Goal: Navigation & Orientation: Understand site structure

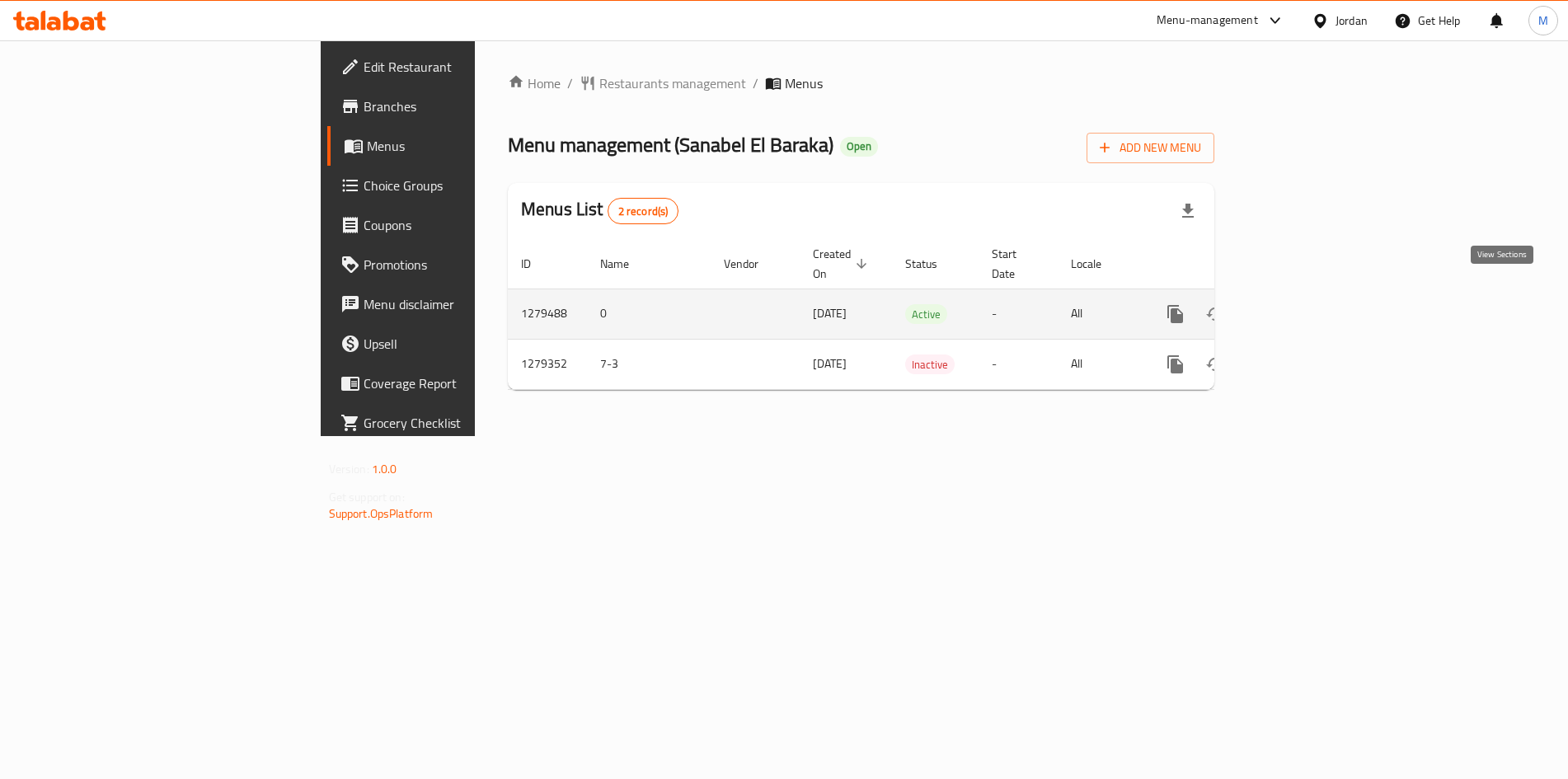
click at [1305, 304] on icon "enhanced table" at bounding box center [1294, 313] width 20 height 20
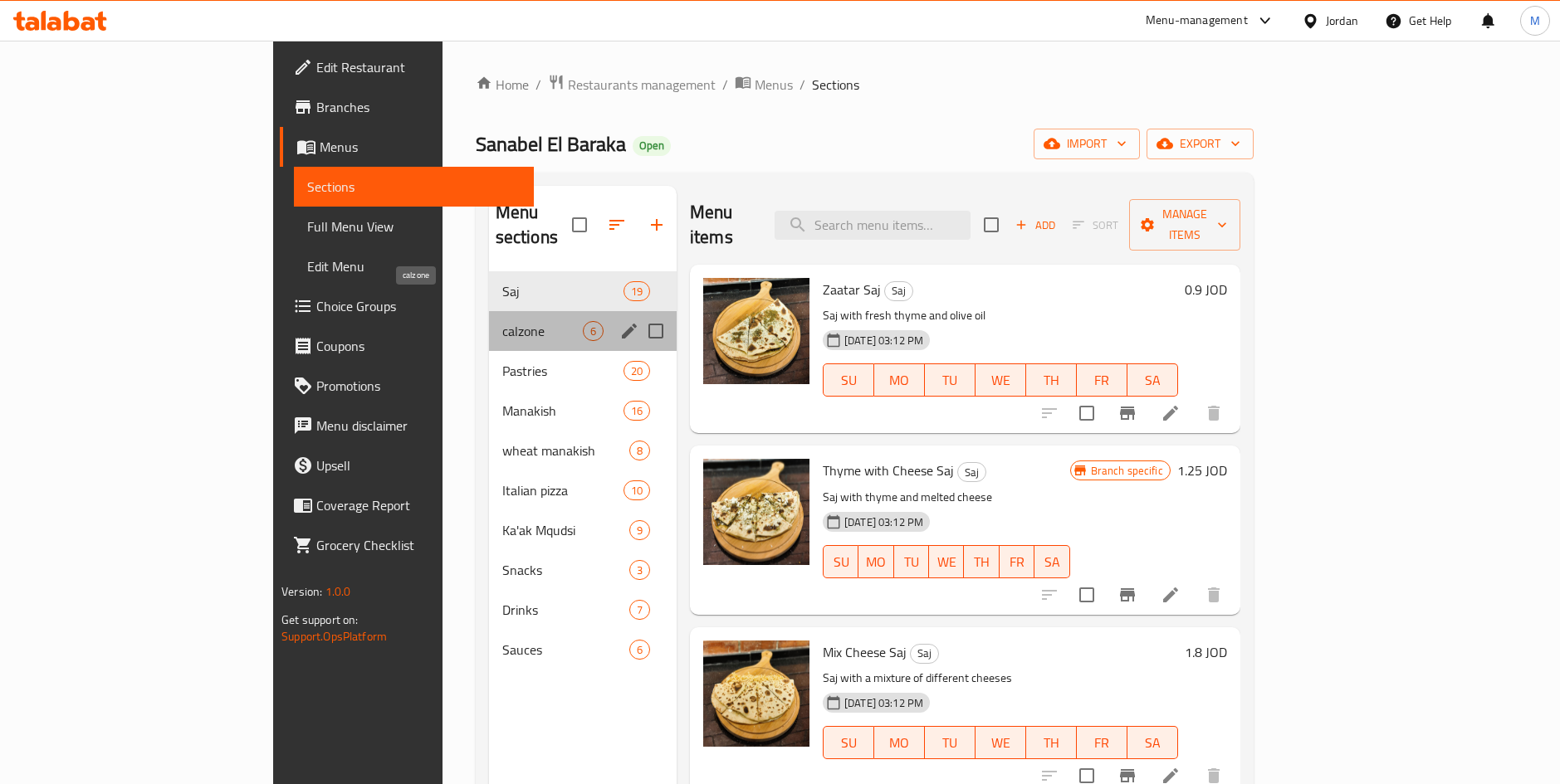
click at [502, 321] on span "calzone" at bounding box center [542, 331] width 80 height 20
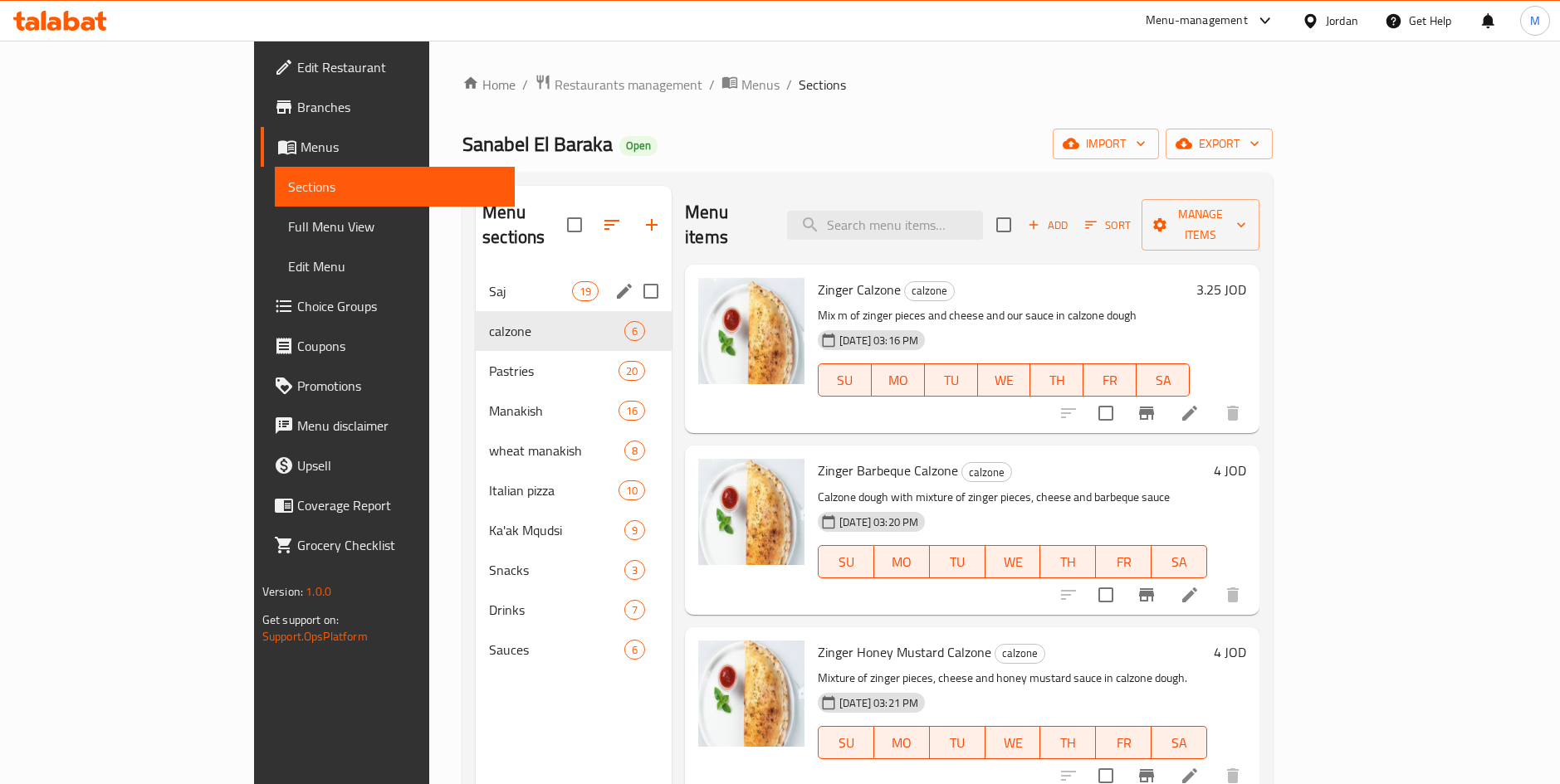
click at [476, 280] on div "Saj 19" at bounding box center [573, 291] width 196 height 40
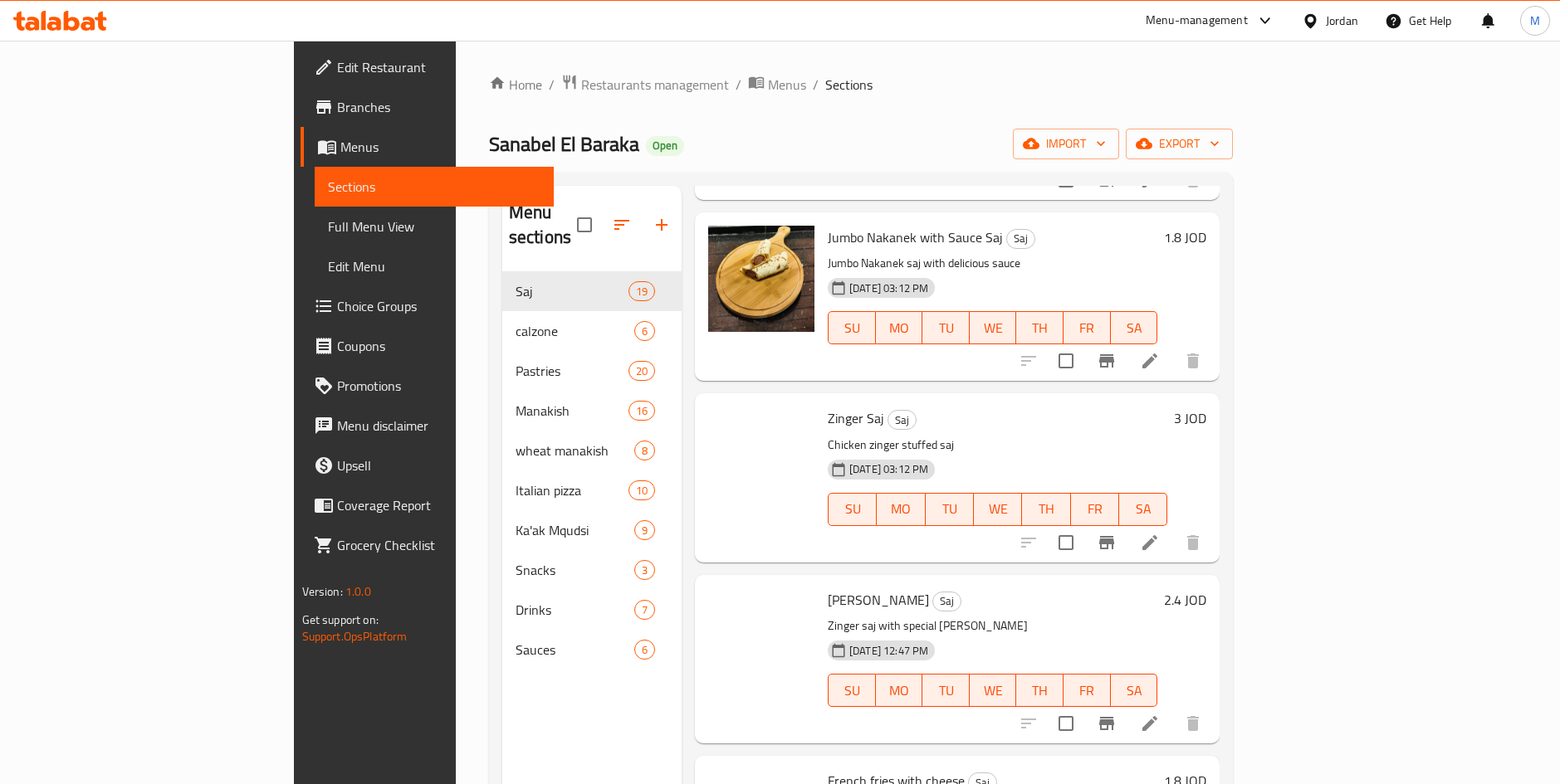
scroll to position [1245, 0]
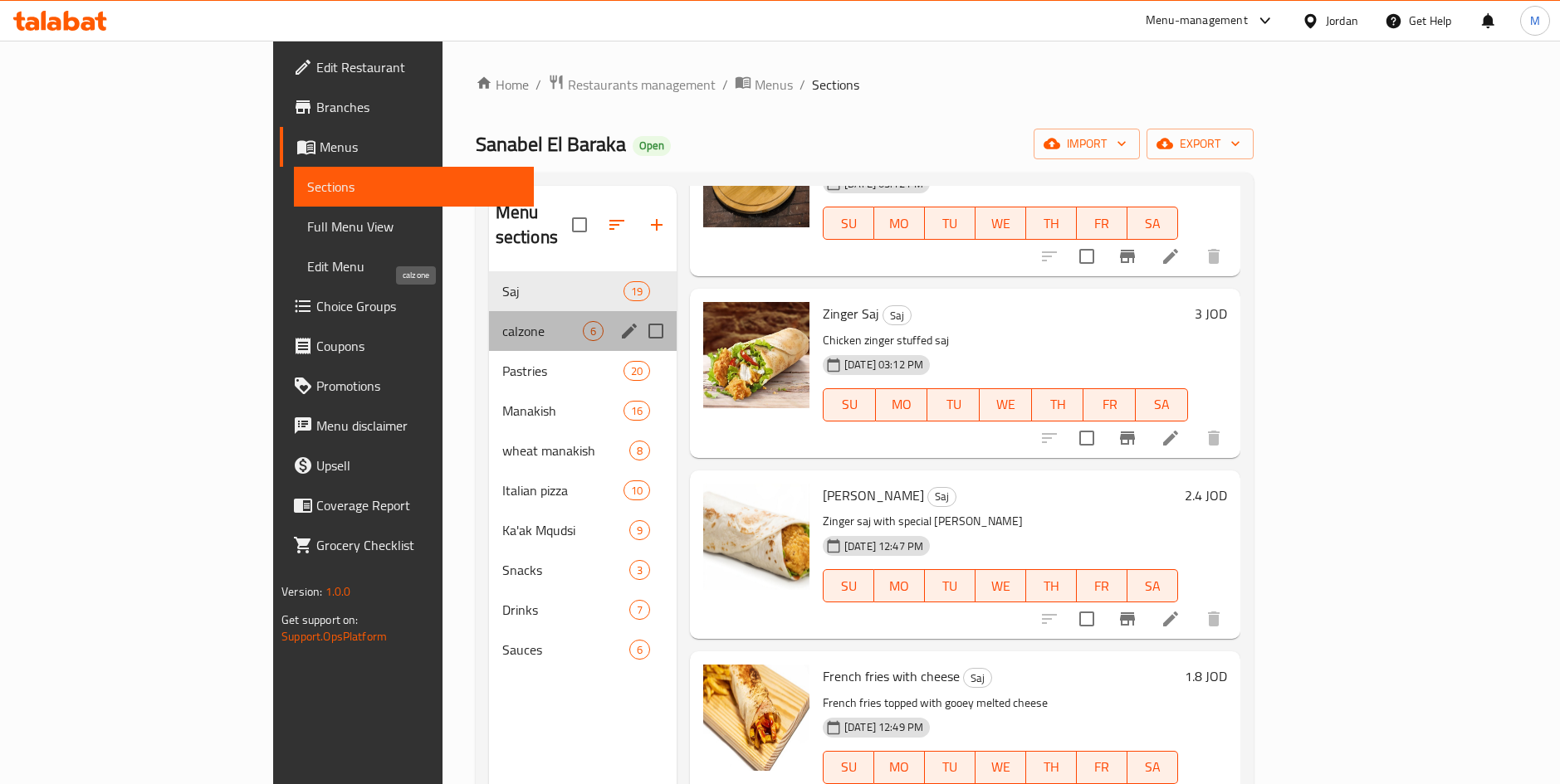
click at [502, 321] on span "calzone" at bounding box center [542, 331] width 80 height 20
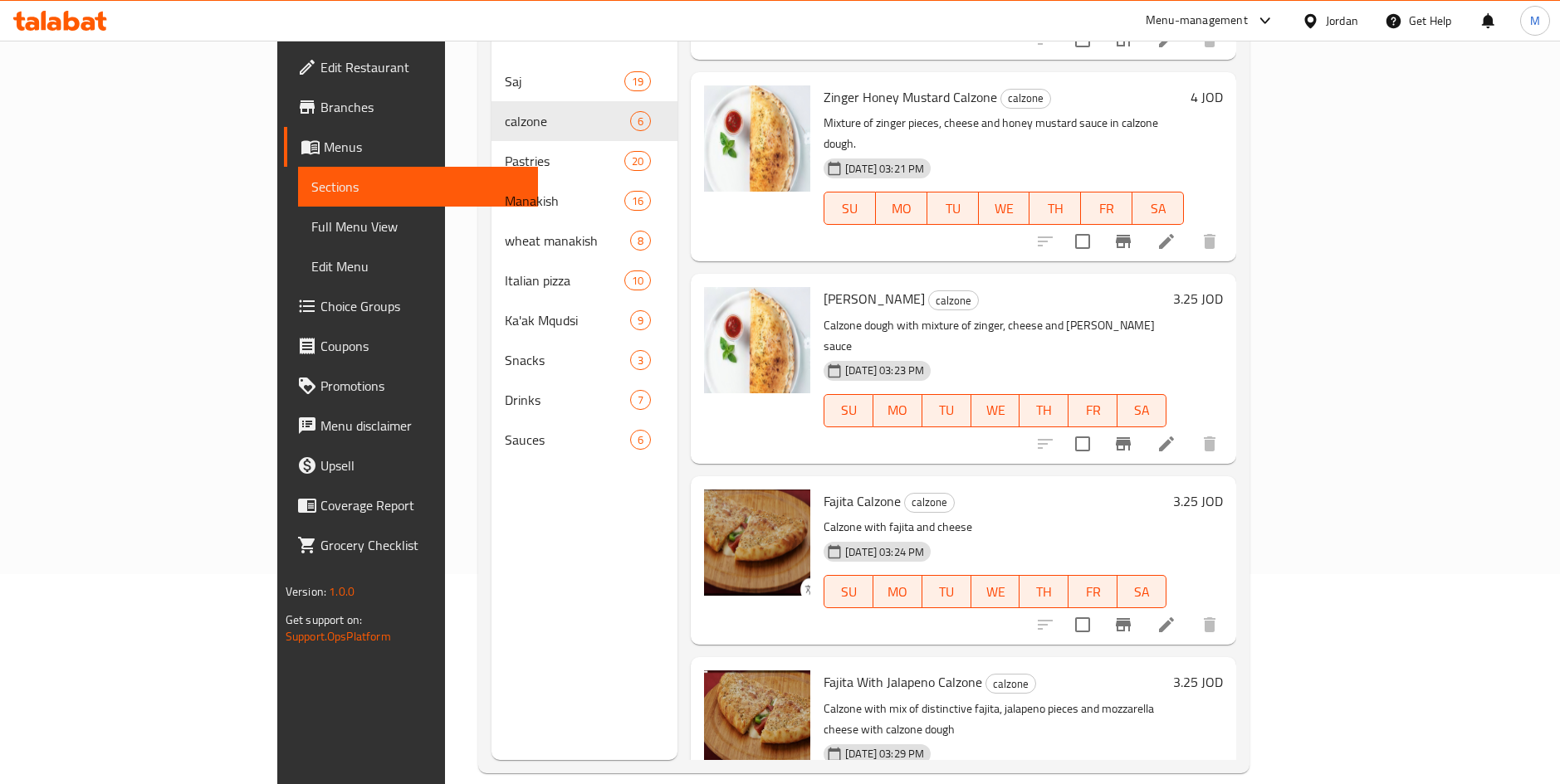
scroll to position [233, 0]
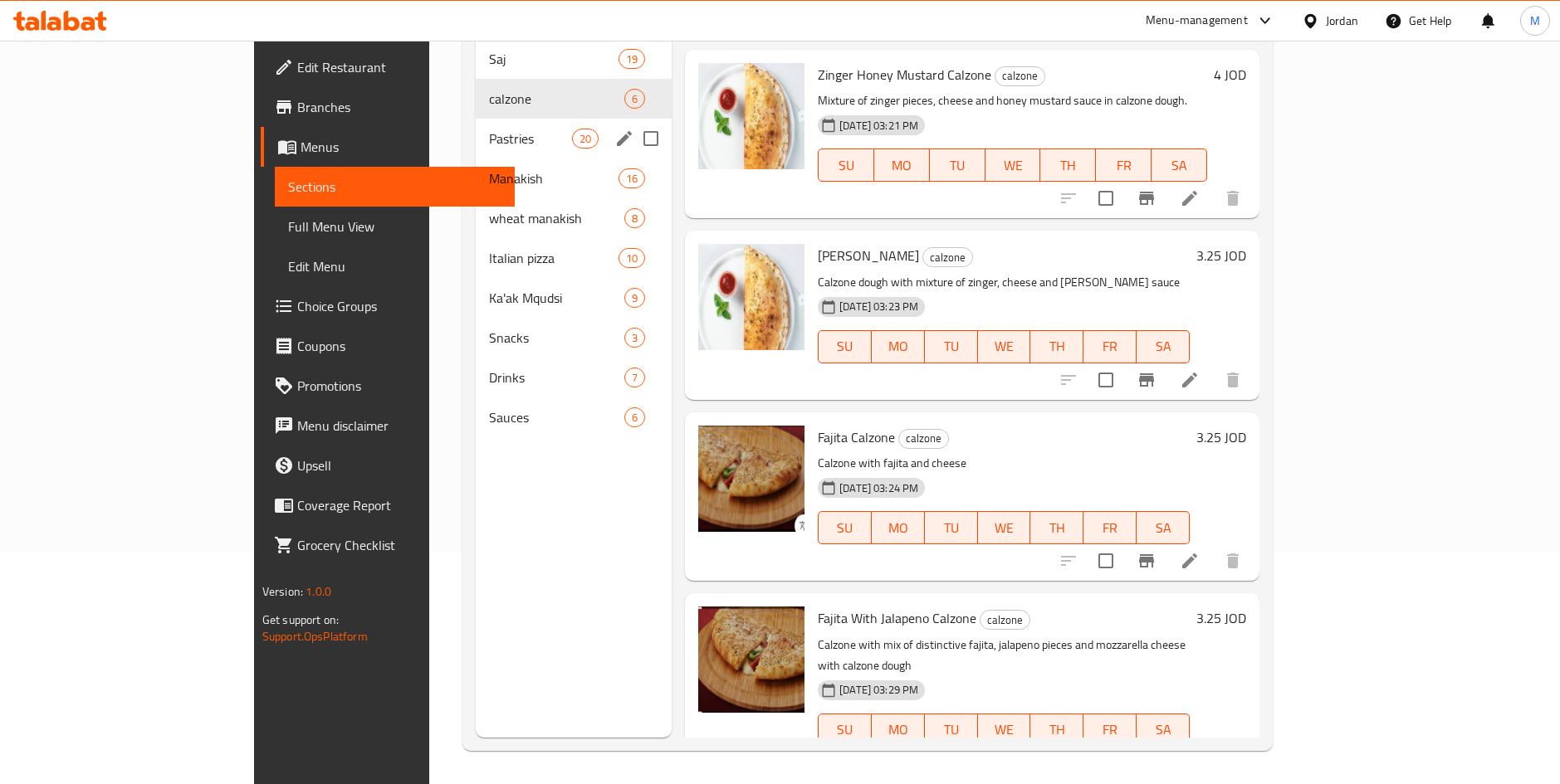
click at [489, 128] on span "Pastries" at bounding box center [530, 138] width 83 height 20
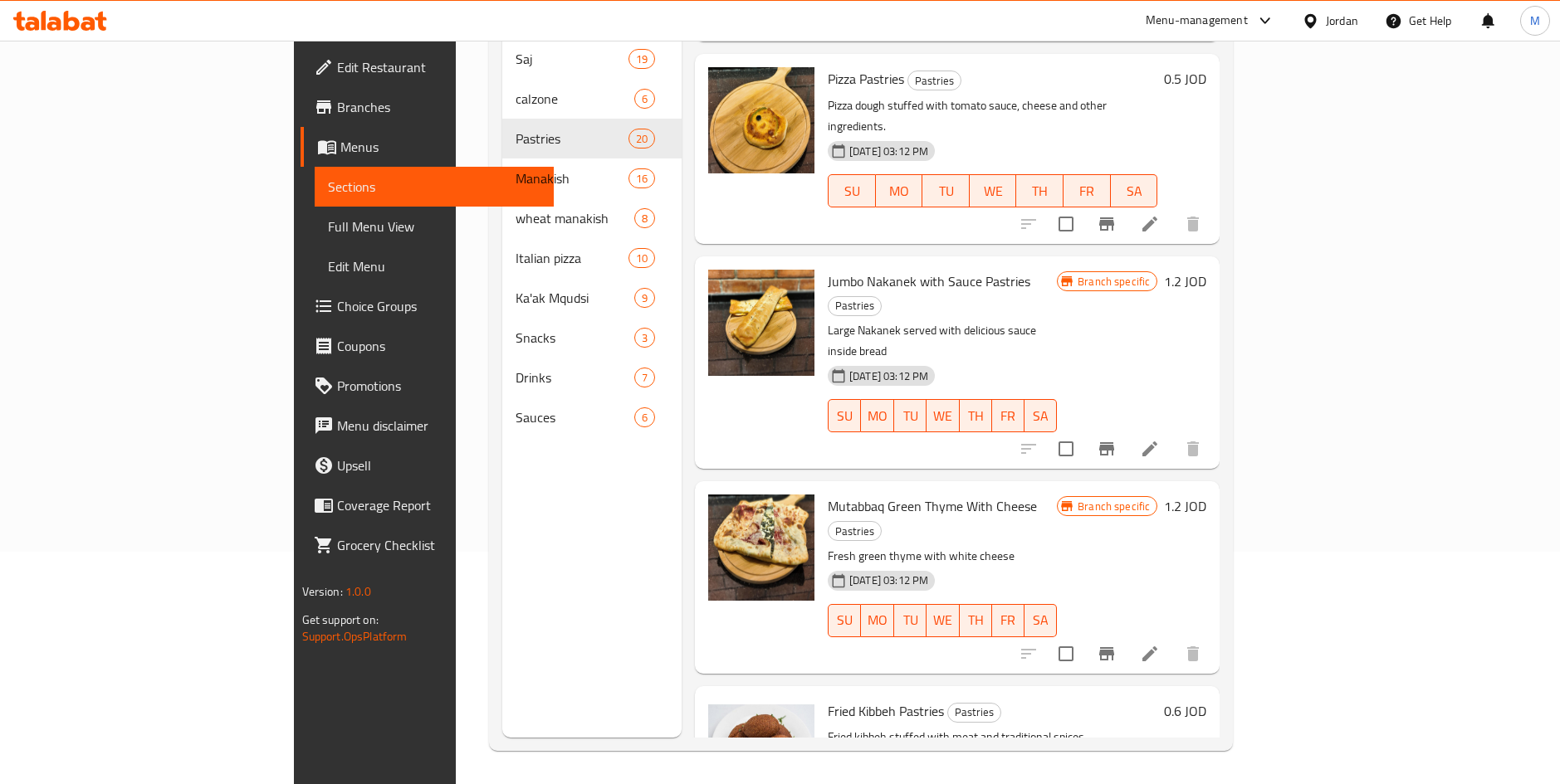
scroll to position [2883, 0]
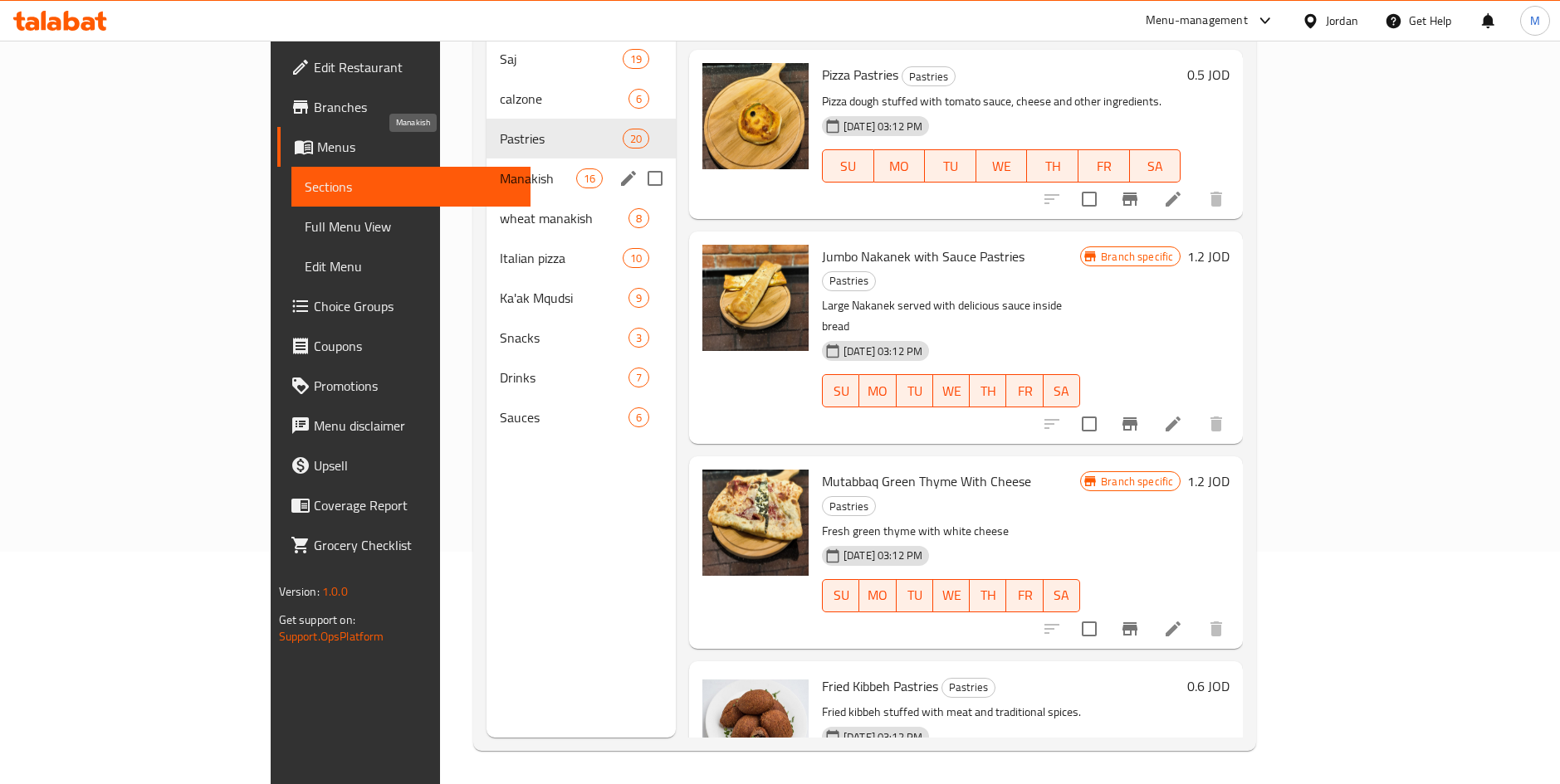
click at [499, 168] on span "Manakish" at bounding box center [537, 178] width 75 height 20
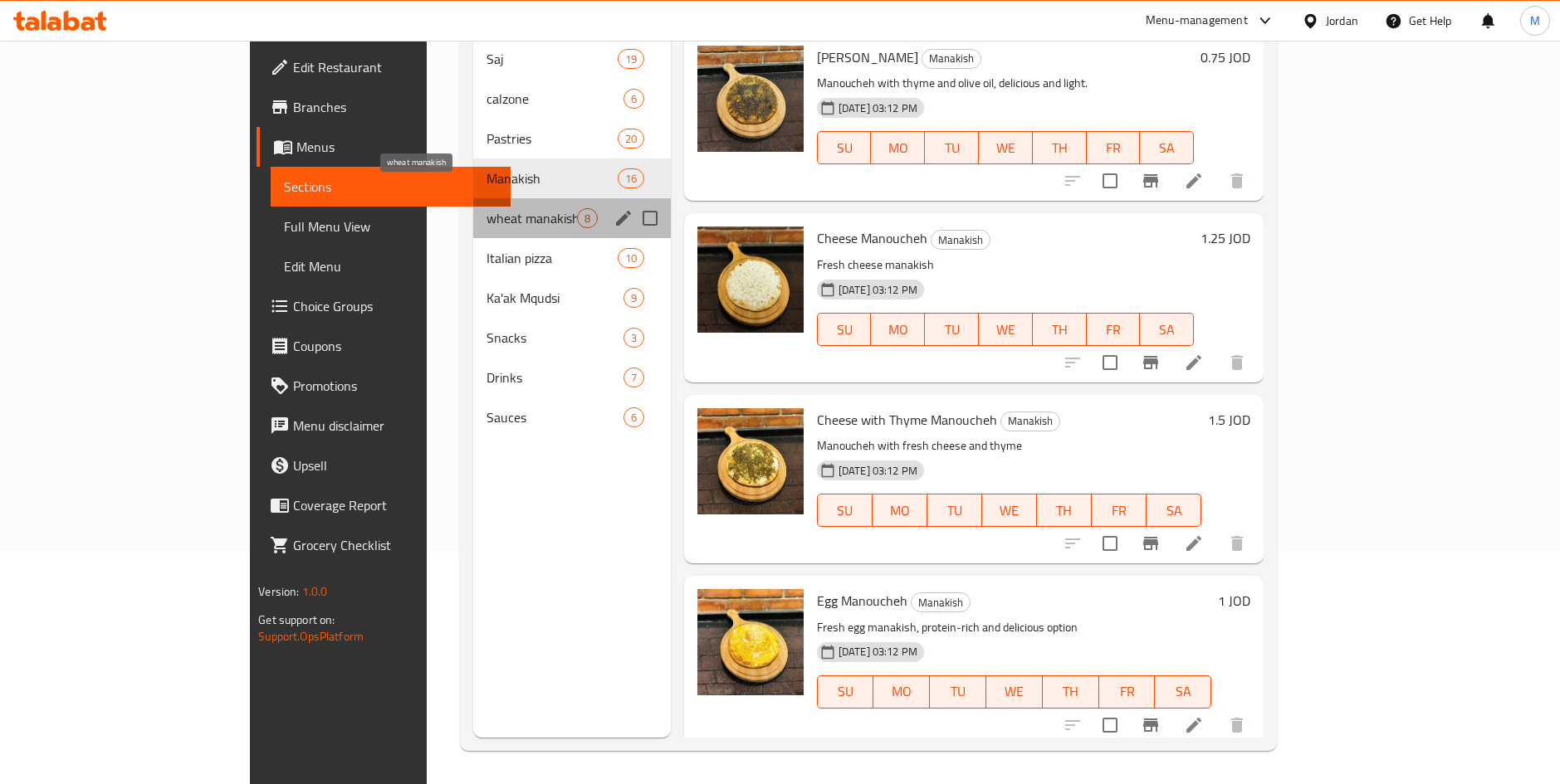
click at [501, 209] on span "wheat manakish" at bounding box center [532, 218] width 91 height 20
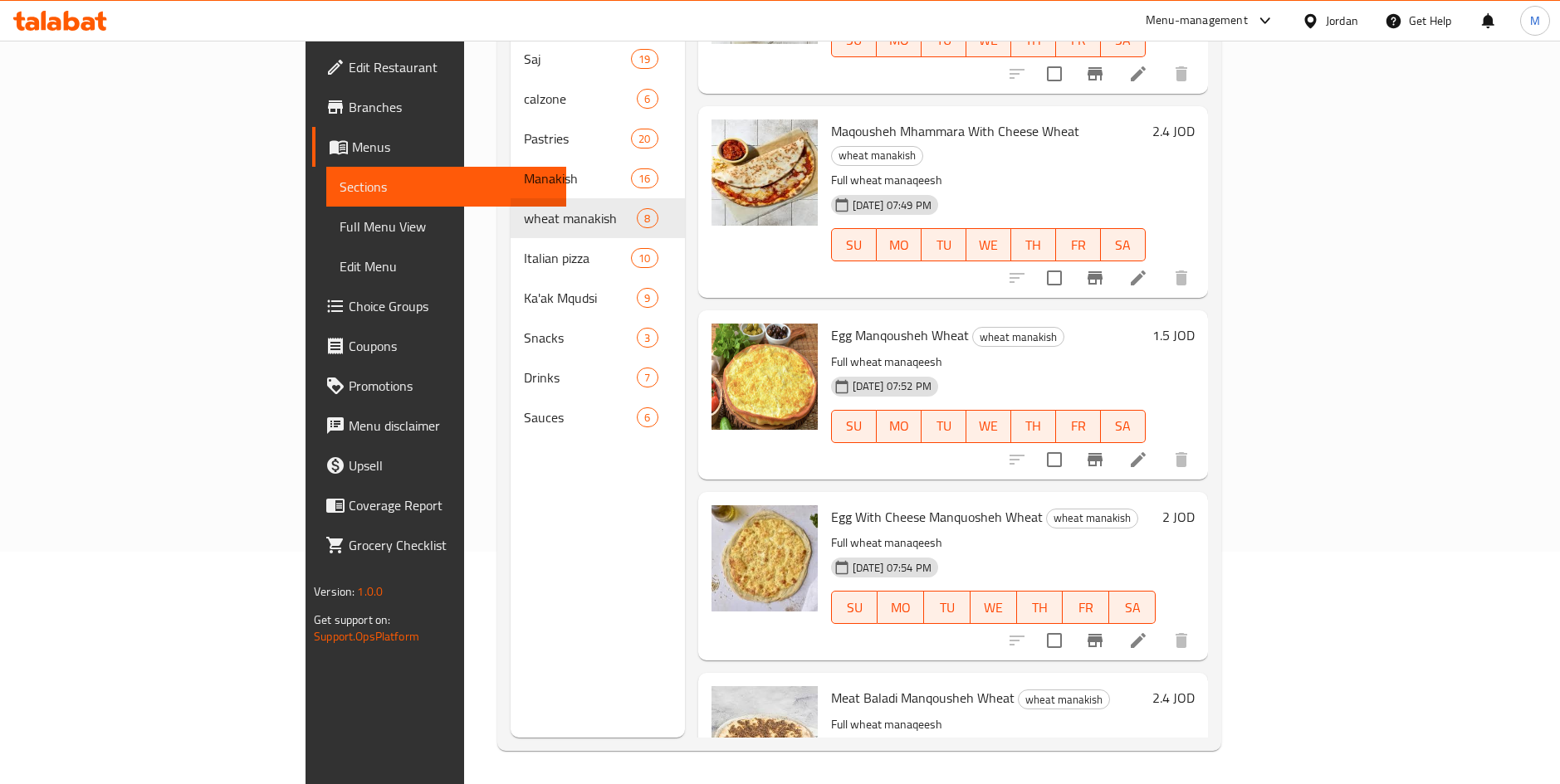
scroll to position [708, 0]
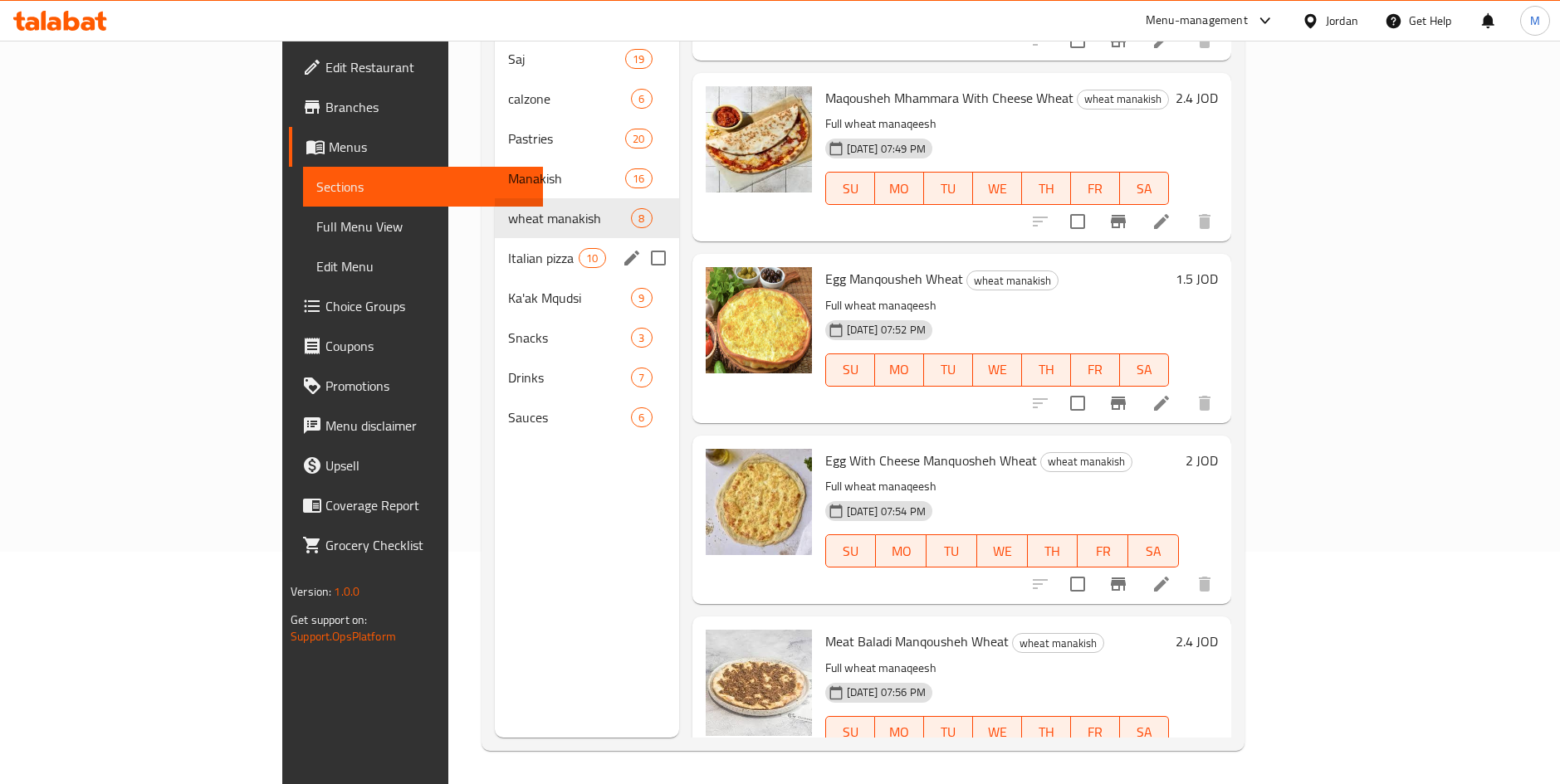
click at [498, 239] on div "Italian pizza 10" at bounding box center [588, 258] width 185 height 40
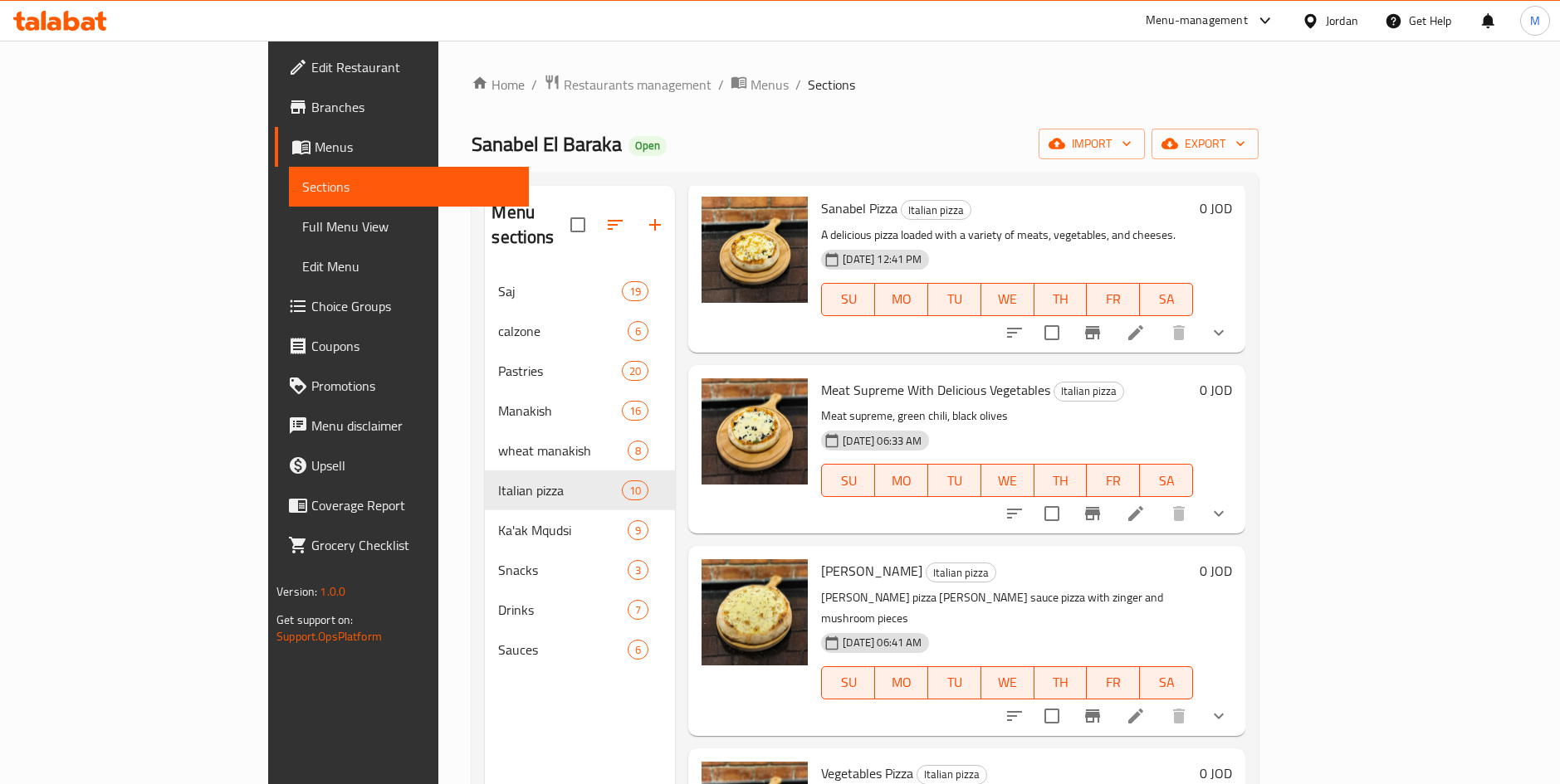
scroll to position [233, 0]
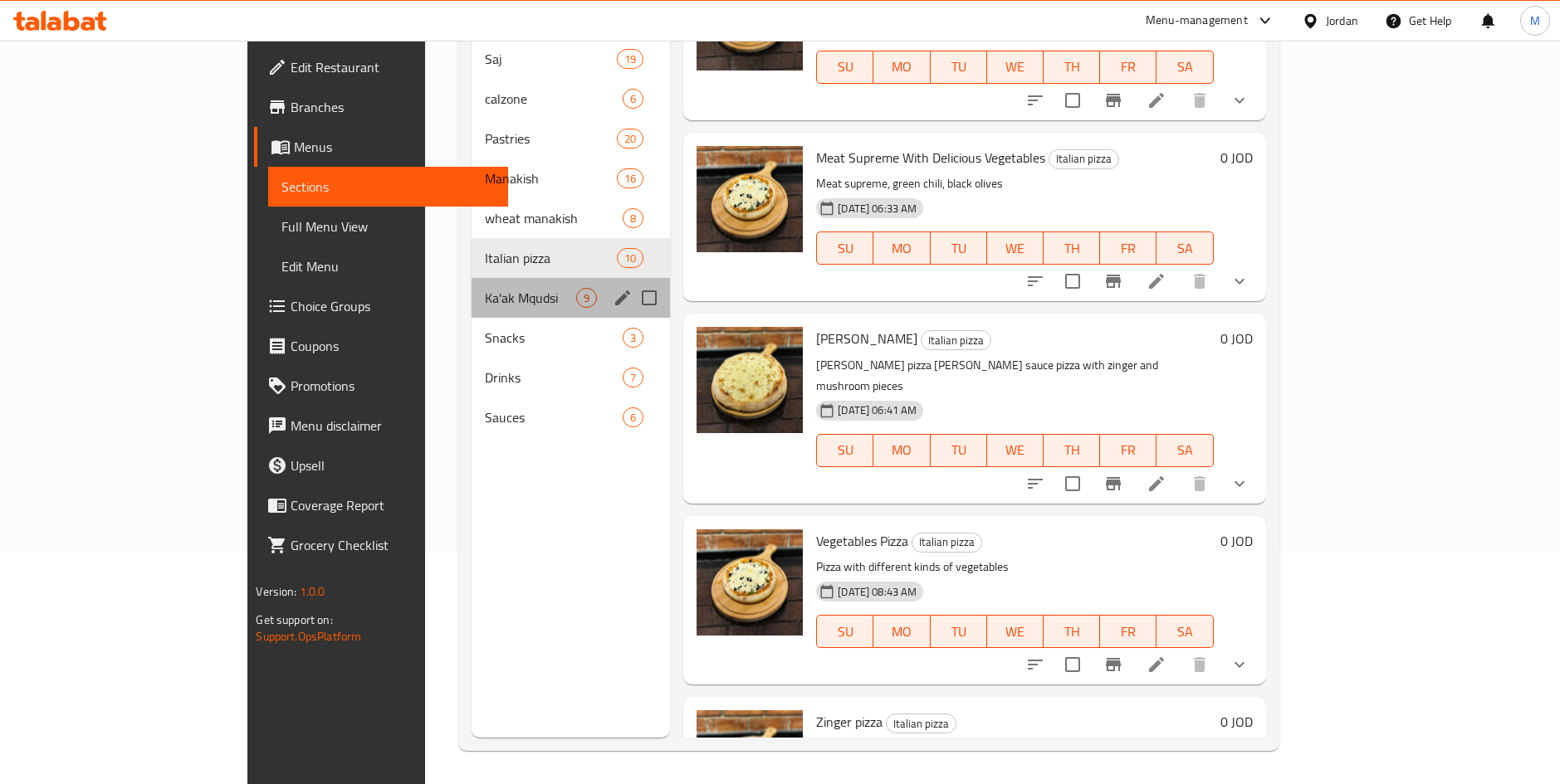
click at [521, 290] on div "Ka'ak Mqudsi 9" at bounding box center [570, 298] width 198 height 40
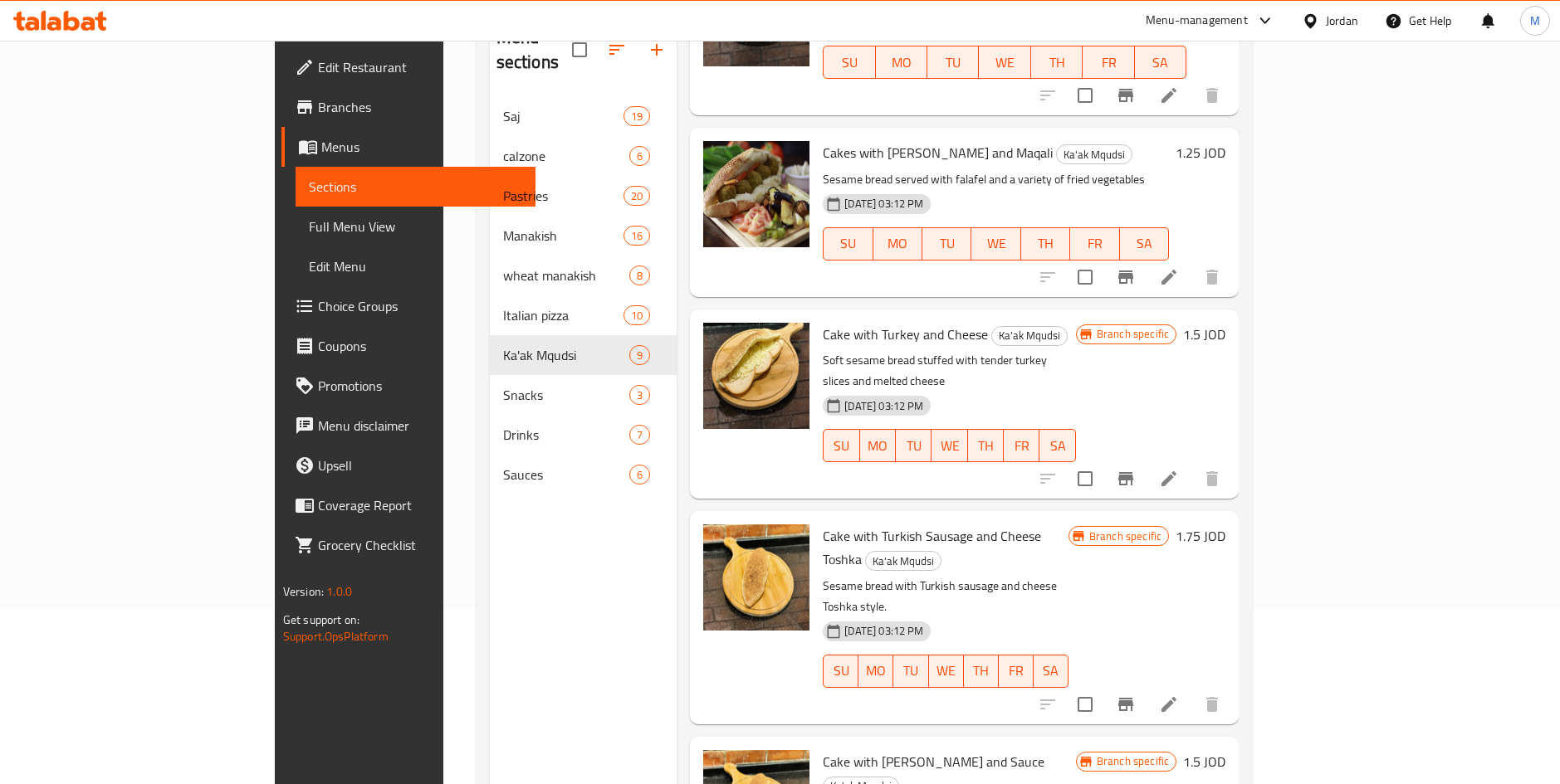
scroll to position [233, 0]
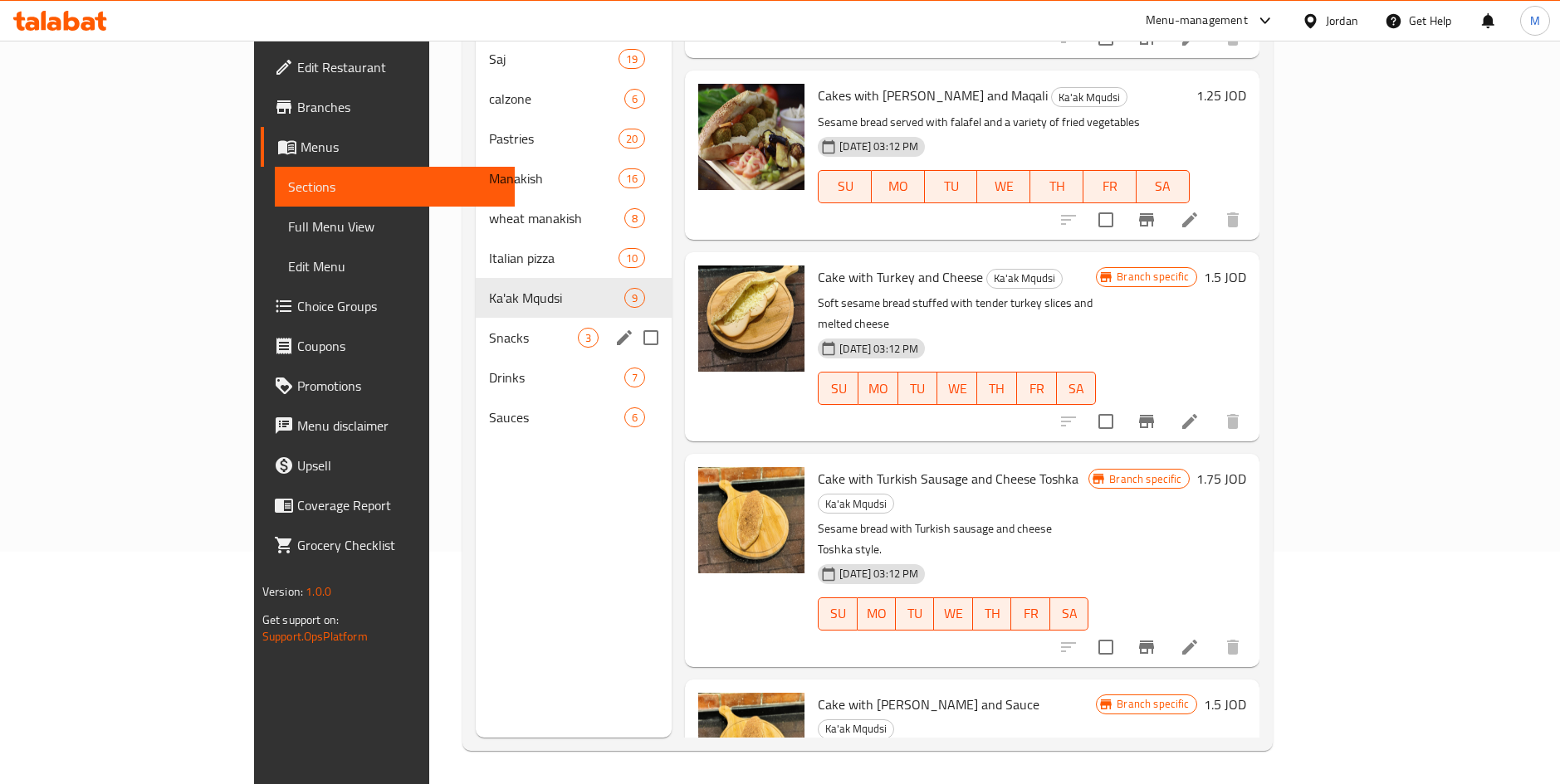
click at [489, 327] on span "Snacks" at bounding box center [534, 337] width 89 height 20
